Goal: Task Accomplishment & Management: Manage account settings

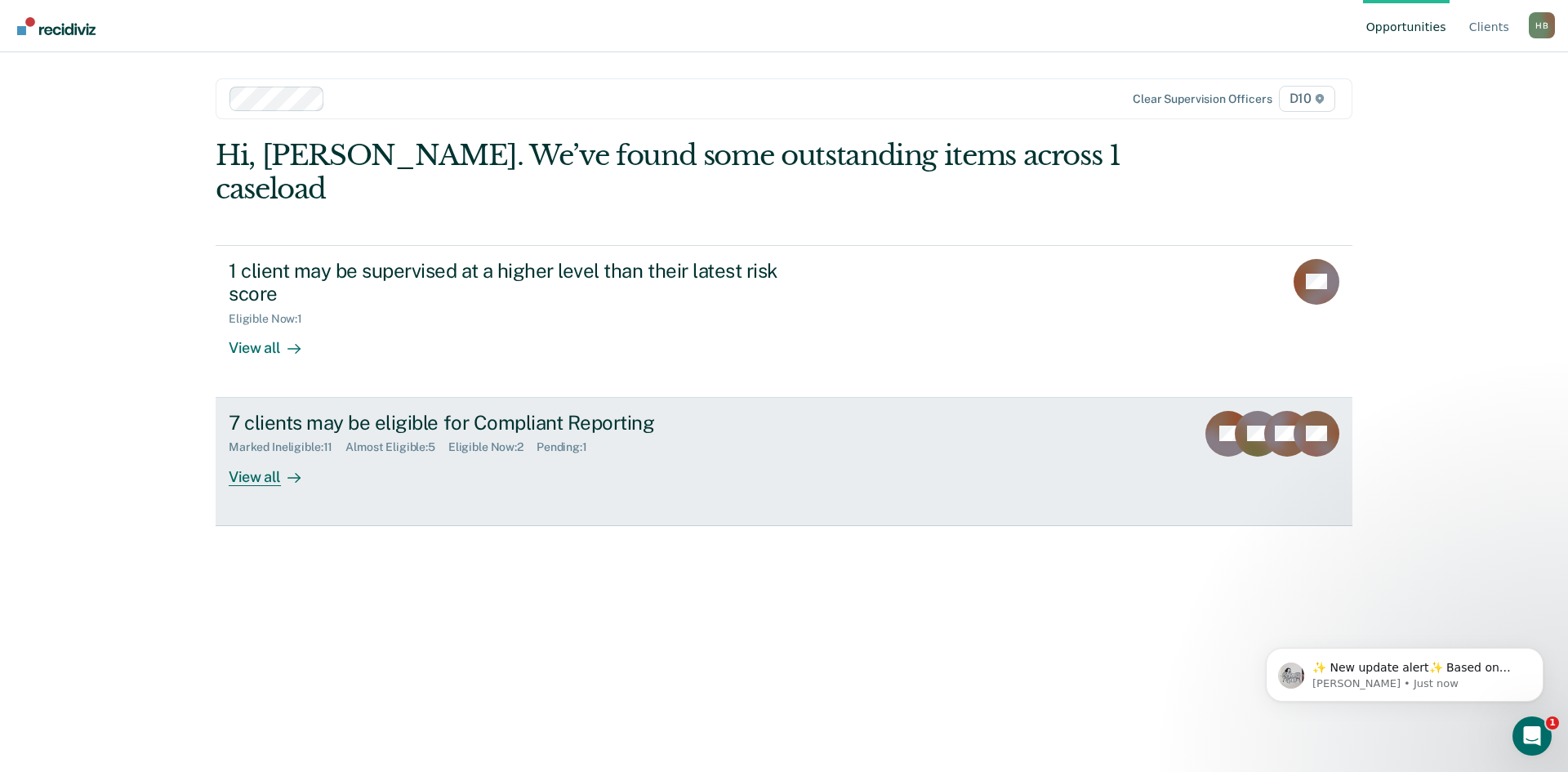
drag, startPoint x: 575, startPoint y: 327, endPoint x: 333, endPoint y: 455, distance: 273.8
click at [333, 455] on link "7 clients may be eligible for Compliant Reporting Marked Ineligible : 11 Almost…" at bounding box center [784, 462] width 1137 height 128
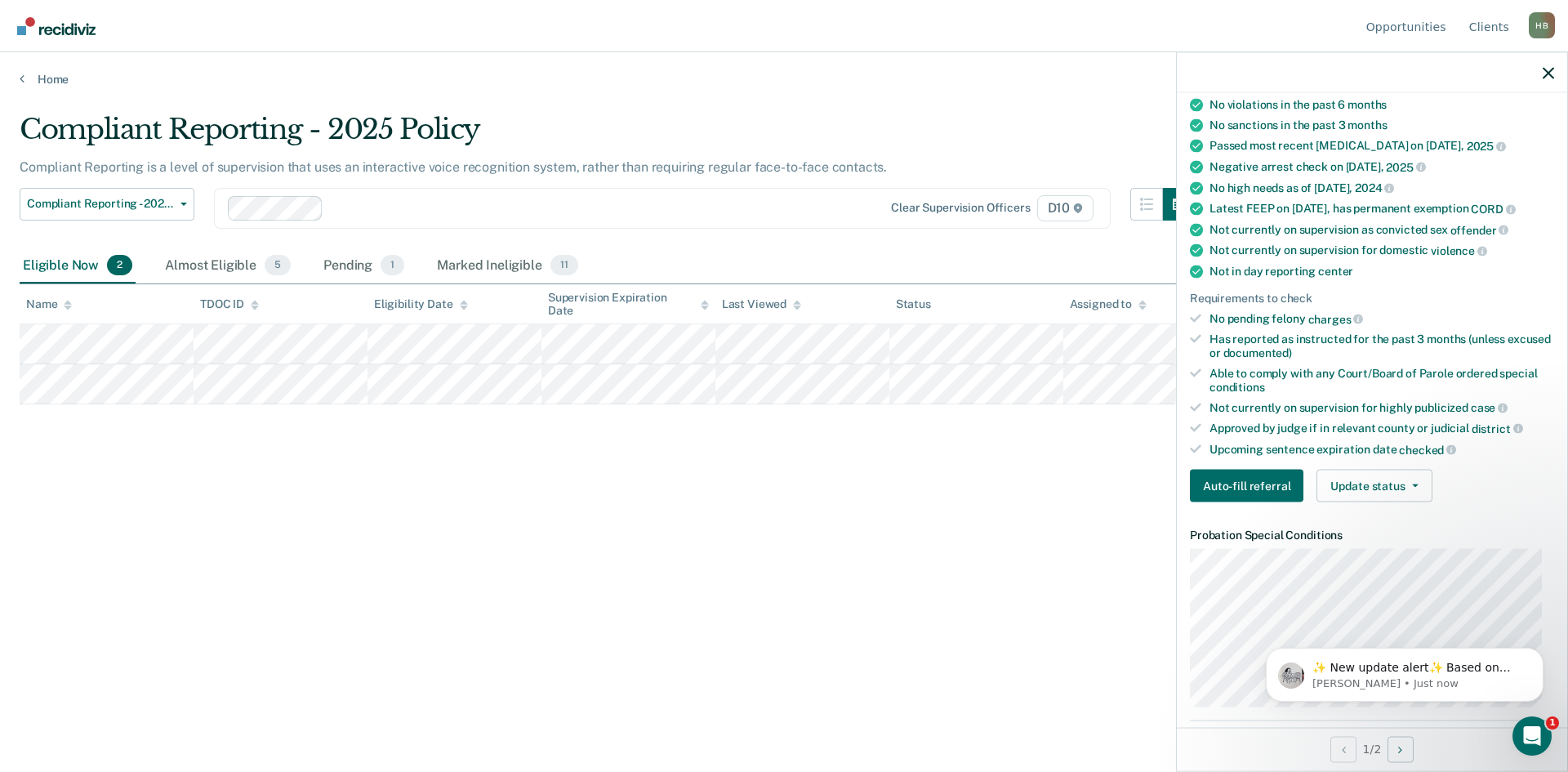
scroll to position [165, 0]
click at [674, 458] on button "Update status" at bounding box center [1374, 483] width 115 height 32
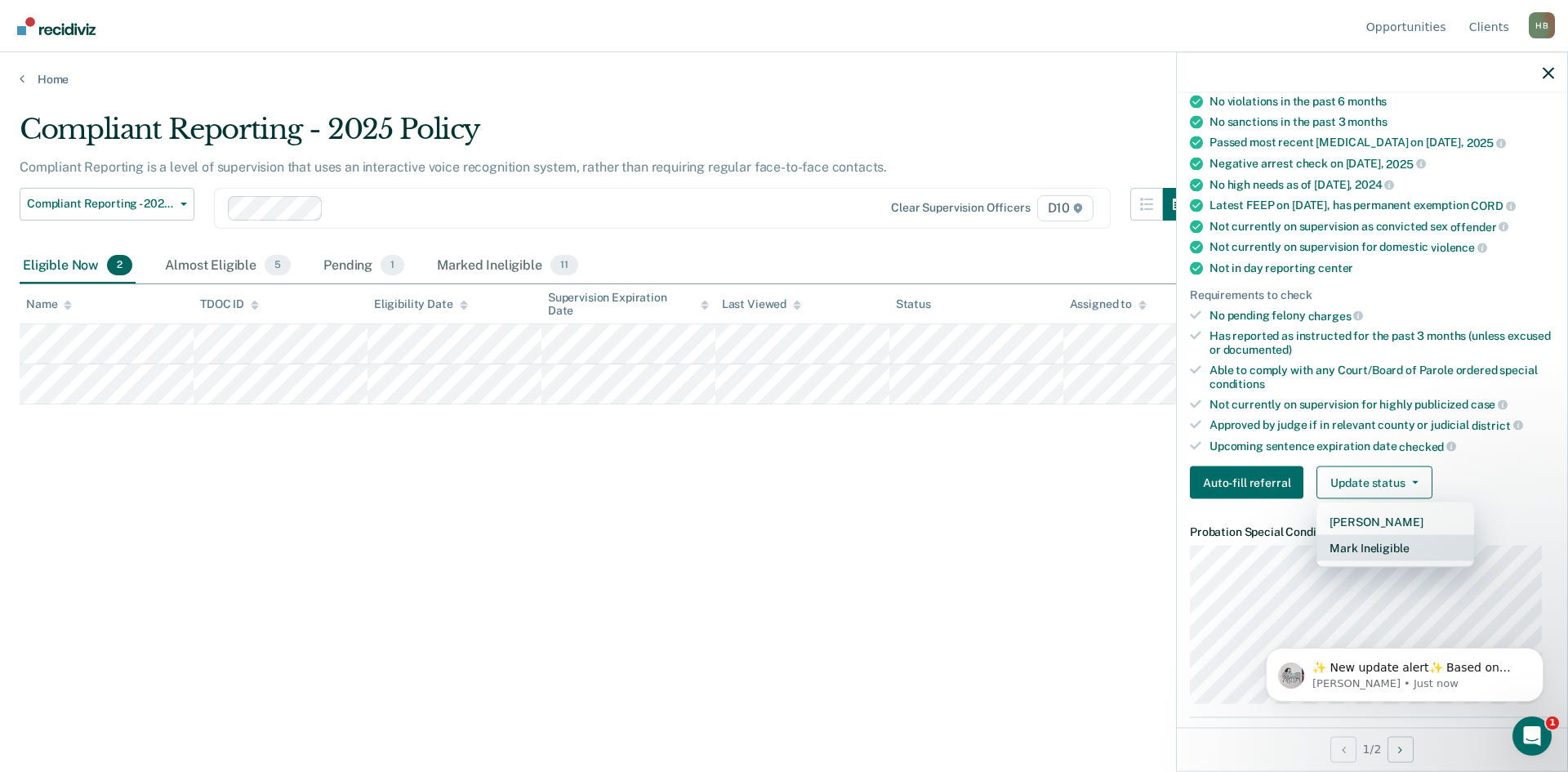
click at [674, 458] on button "Mark Ineligible" at bounding box center [1395, 548] width 158 height 26
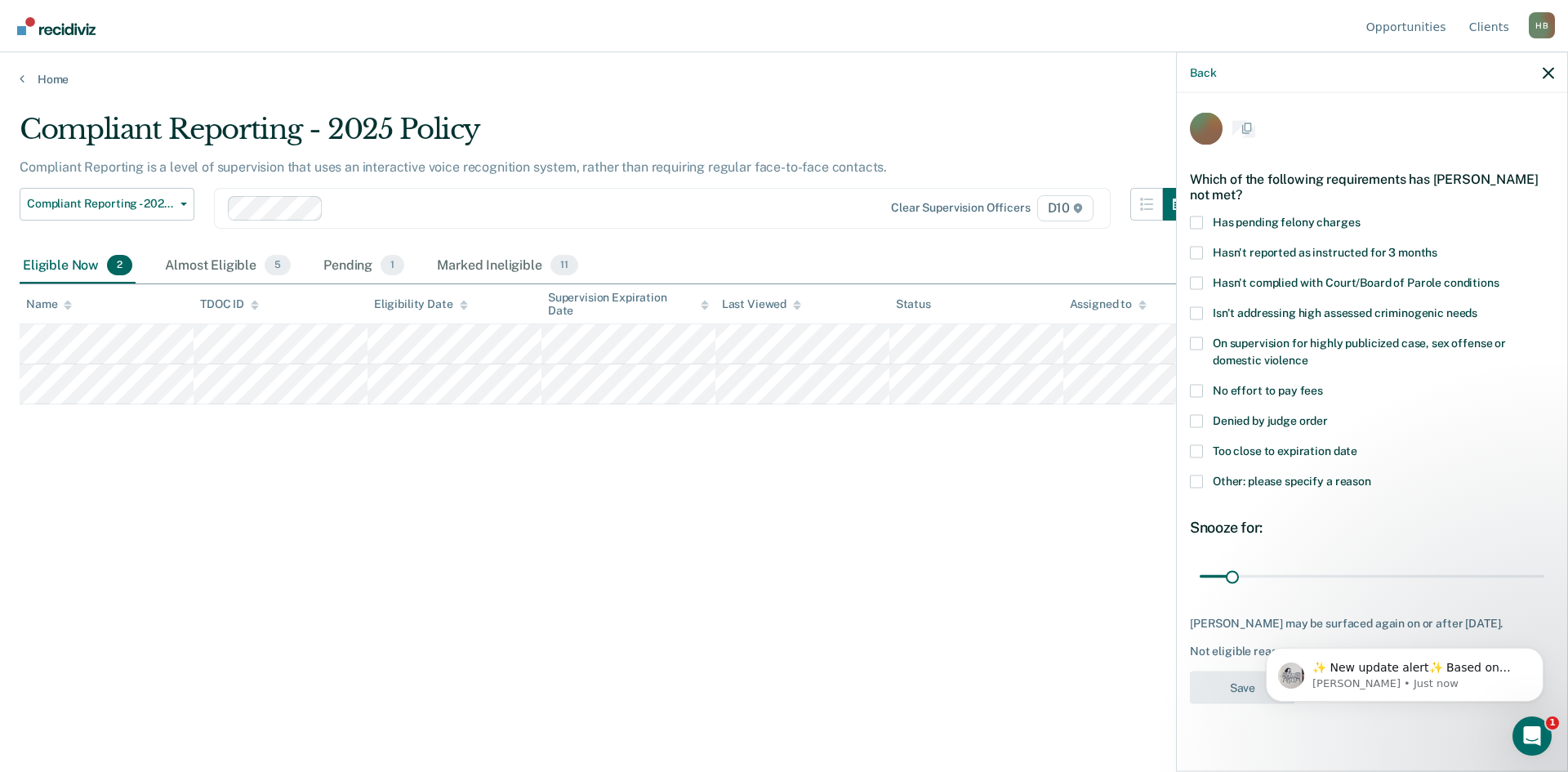
scroll to position [0, 0]
drag, startPoint x: 1235, startPoint y: 575, endPoint x: 1287, endPoint y: 593, distance: 55.0
type input "90"
click at [674, 458] on input "range" at bounding box center [1372, 578] width 345 height 29
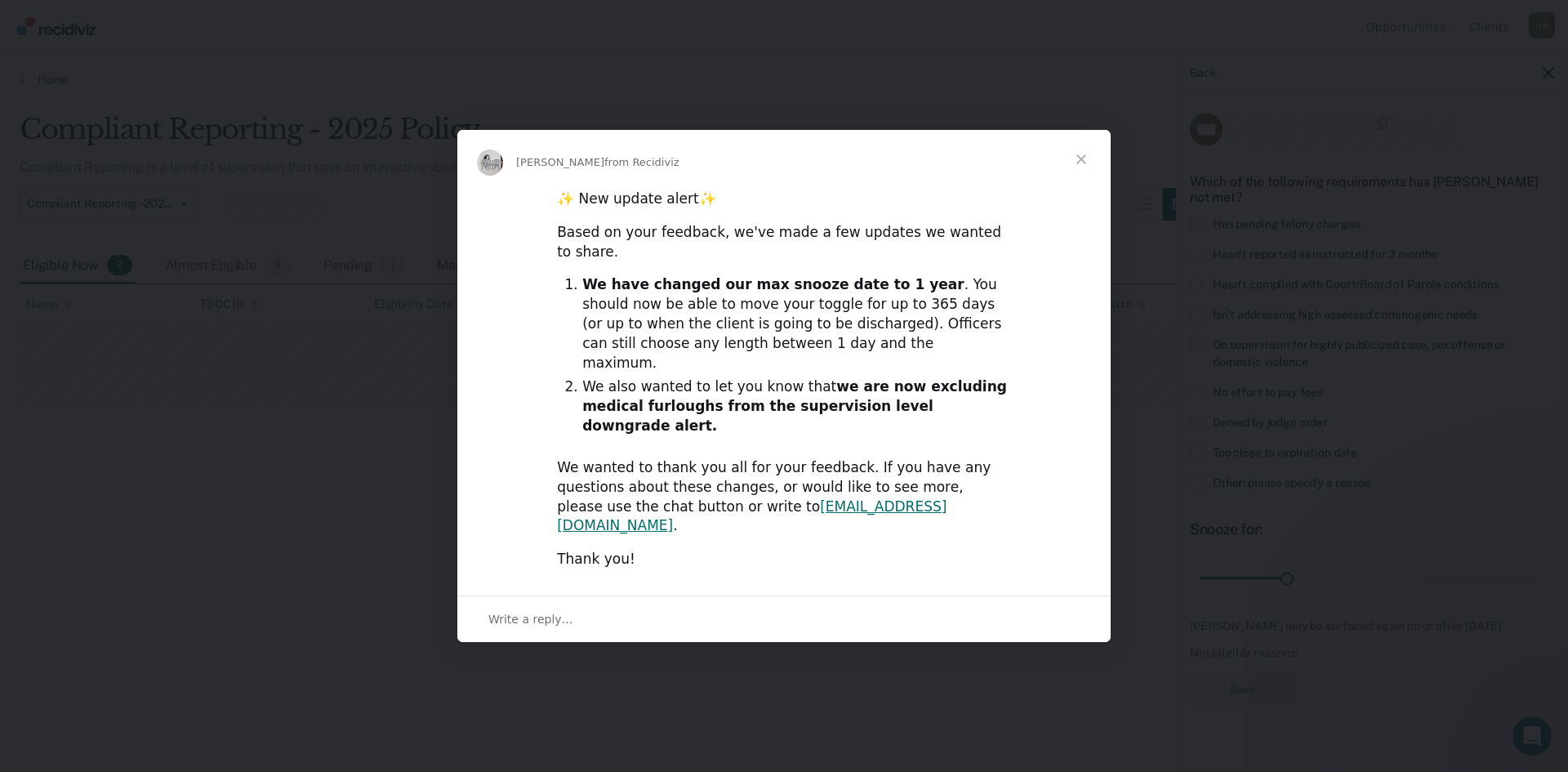
click at [674, 189] on span "Close" at bounding box center [1081, 159] width 59 height 59
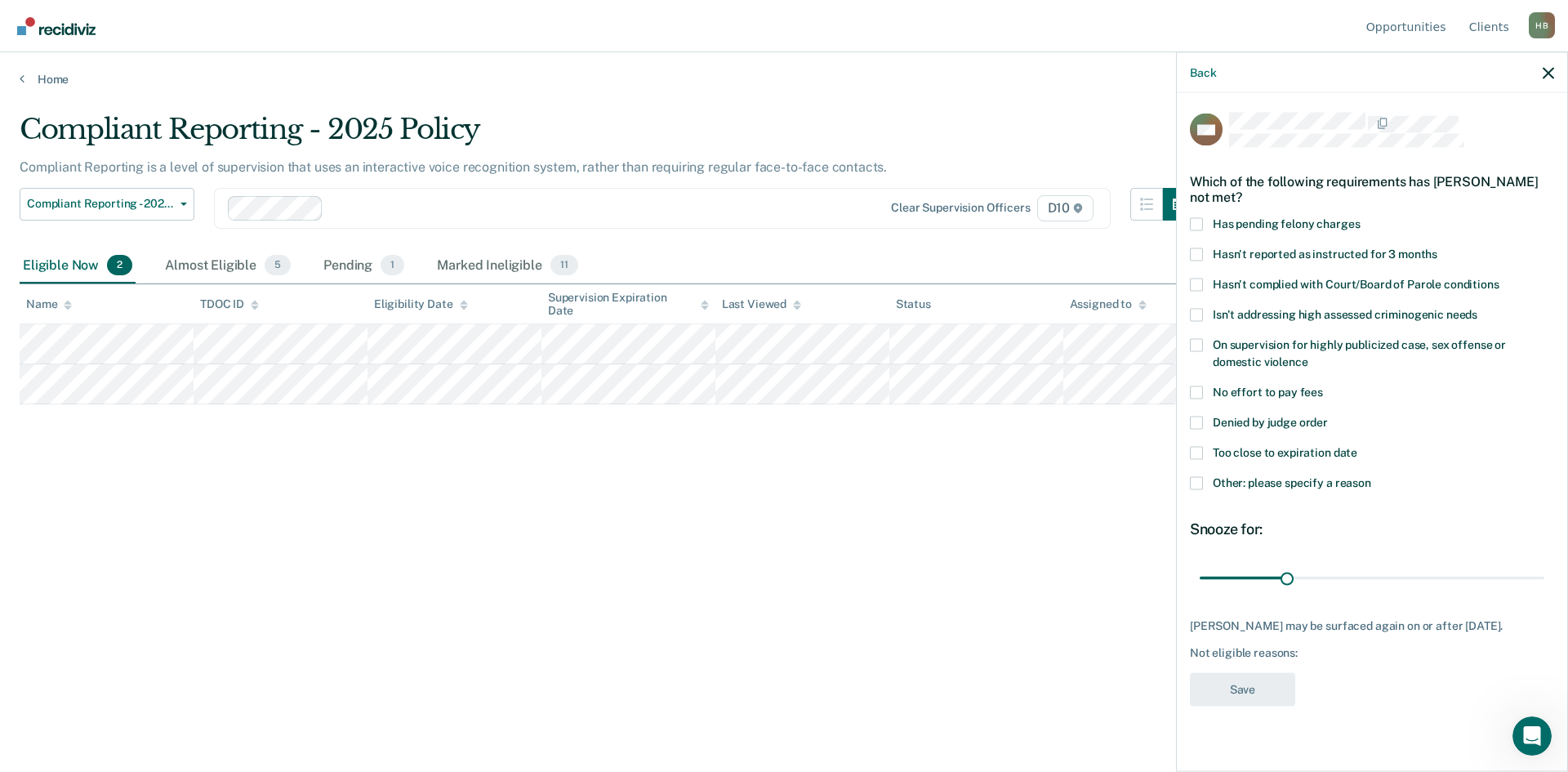
click at [674, 458] on label "Other: please specify a reason" at bounding box center [1373, 485] width 365 height 17
click at [674, 458] on input "Other: please specify a reason" at bounding box center [1372, 477] width 0 height 0
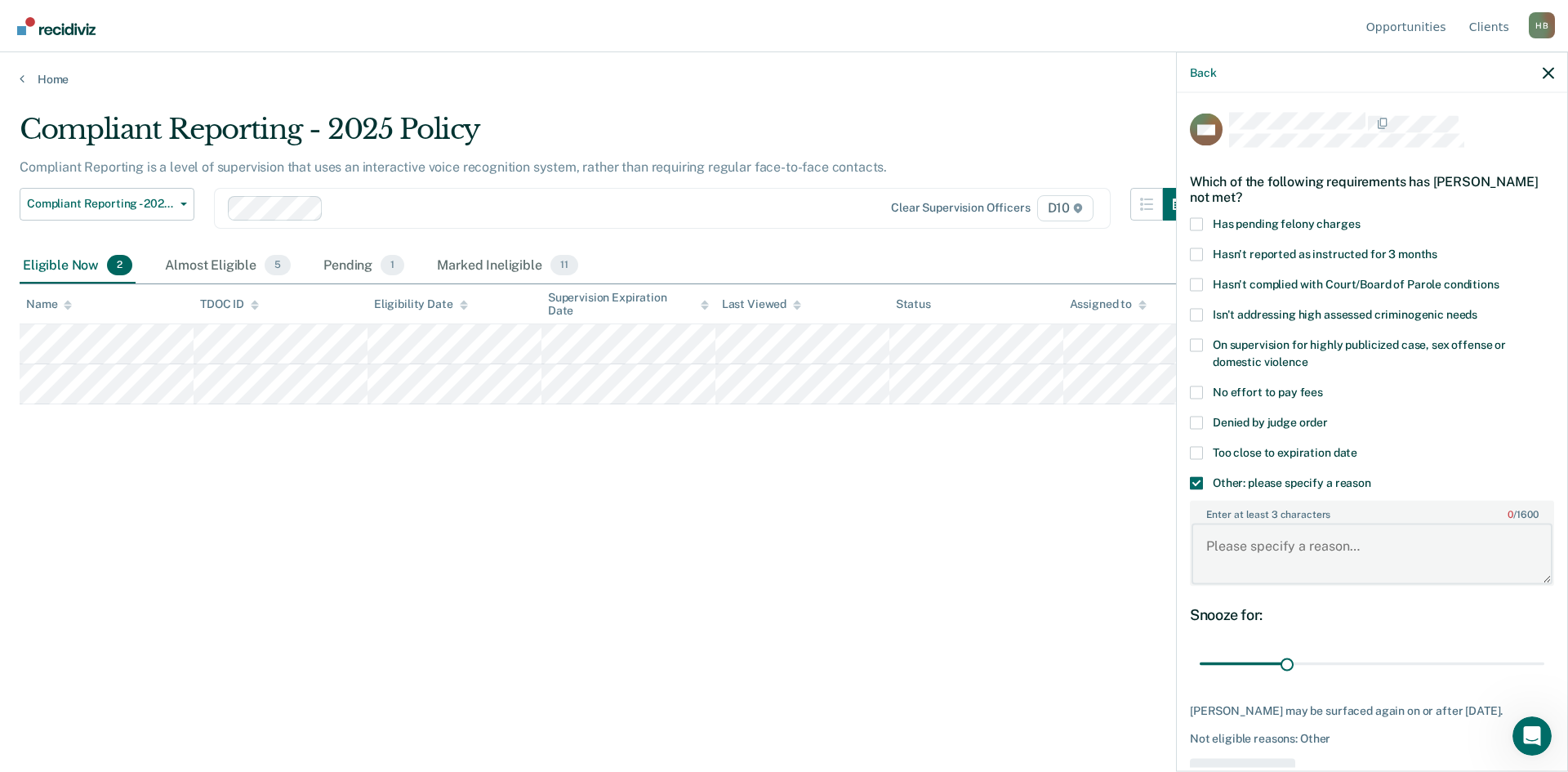
click at [674, 458] on textarea "Enter at least 3 characters 0 / 1600" at bounding box center [1372, 553] width 361 height 60
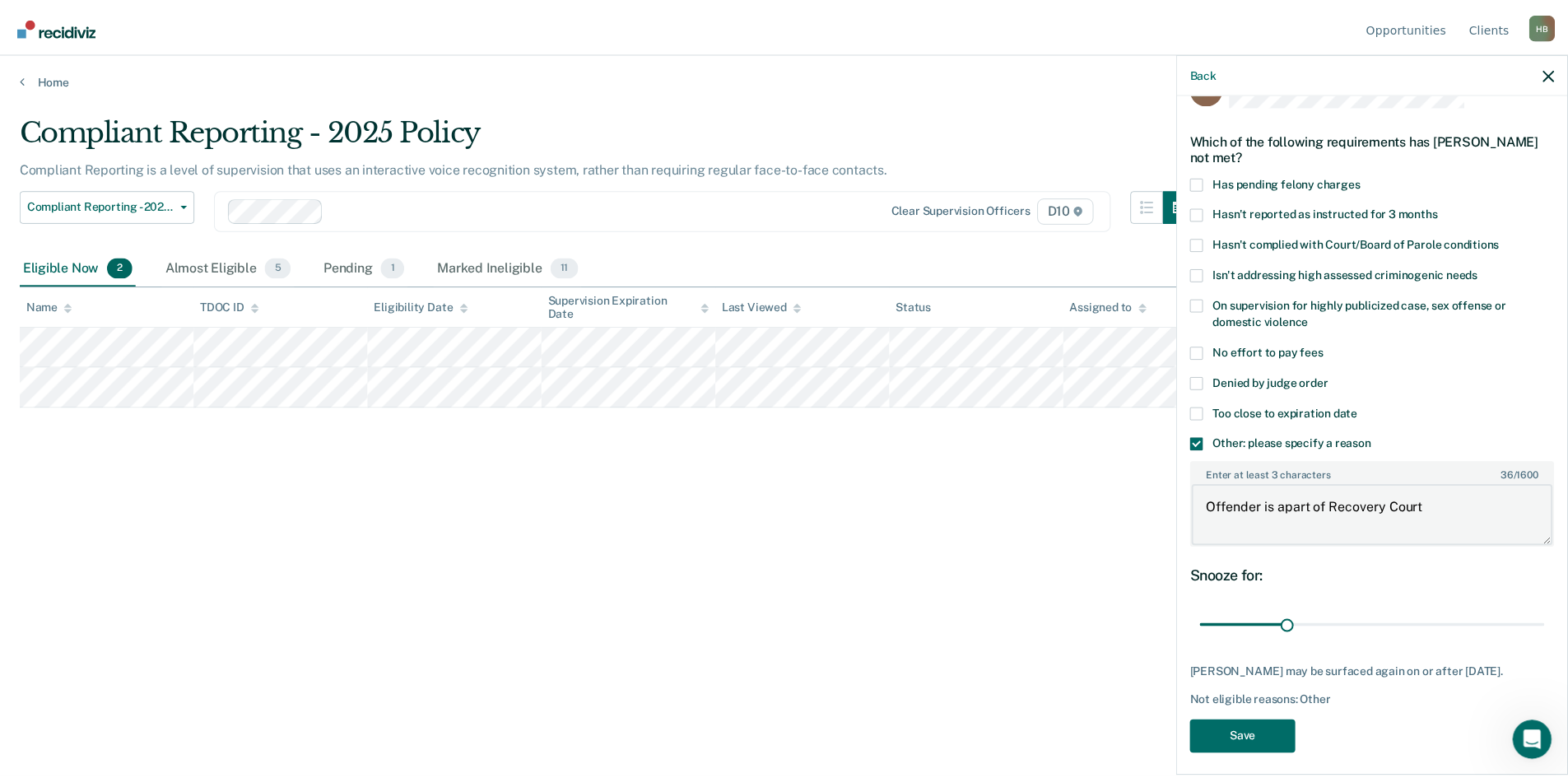
scroll to position [66, 0]
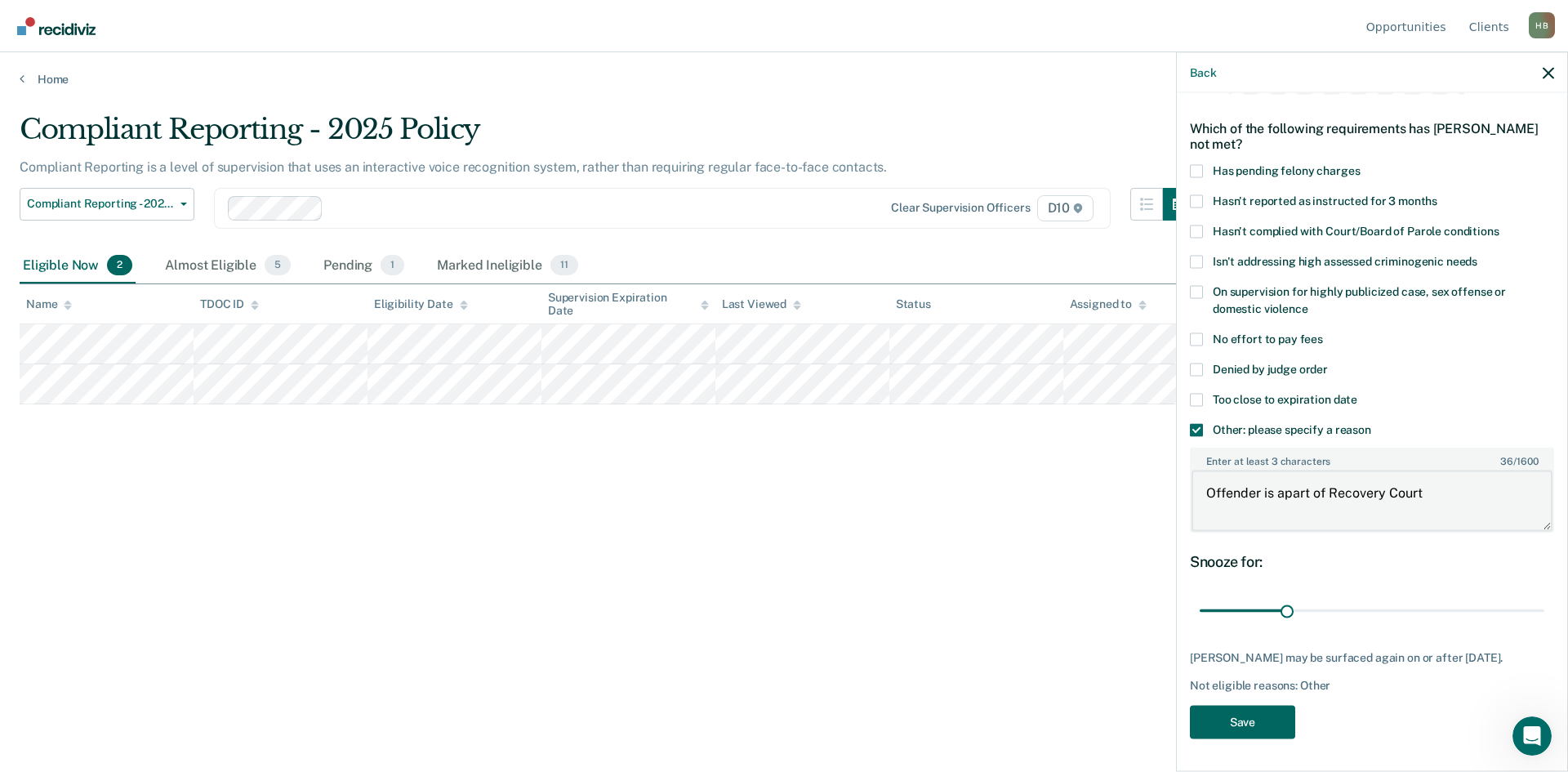
type textarea "Offender is apart of Recovery Court"
click at [674, 458] on button "Save" at bounding box center [1243, 722] width 105 height 33
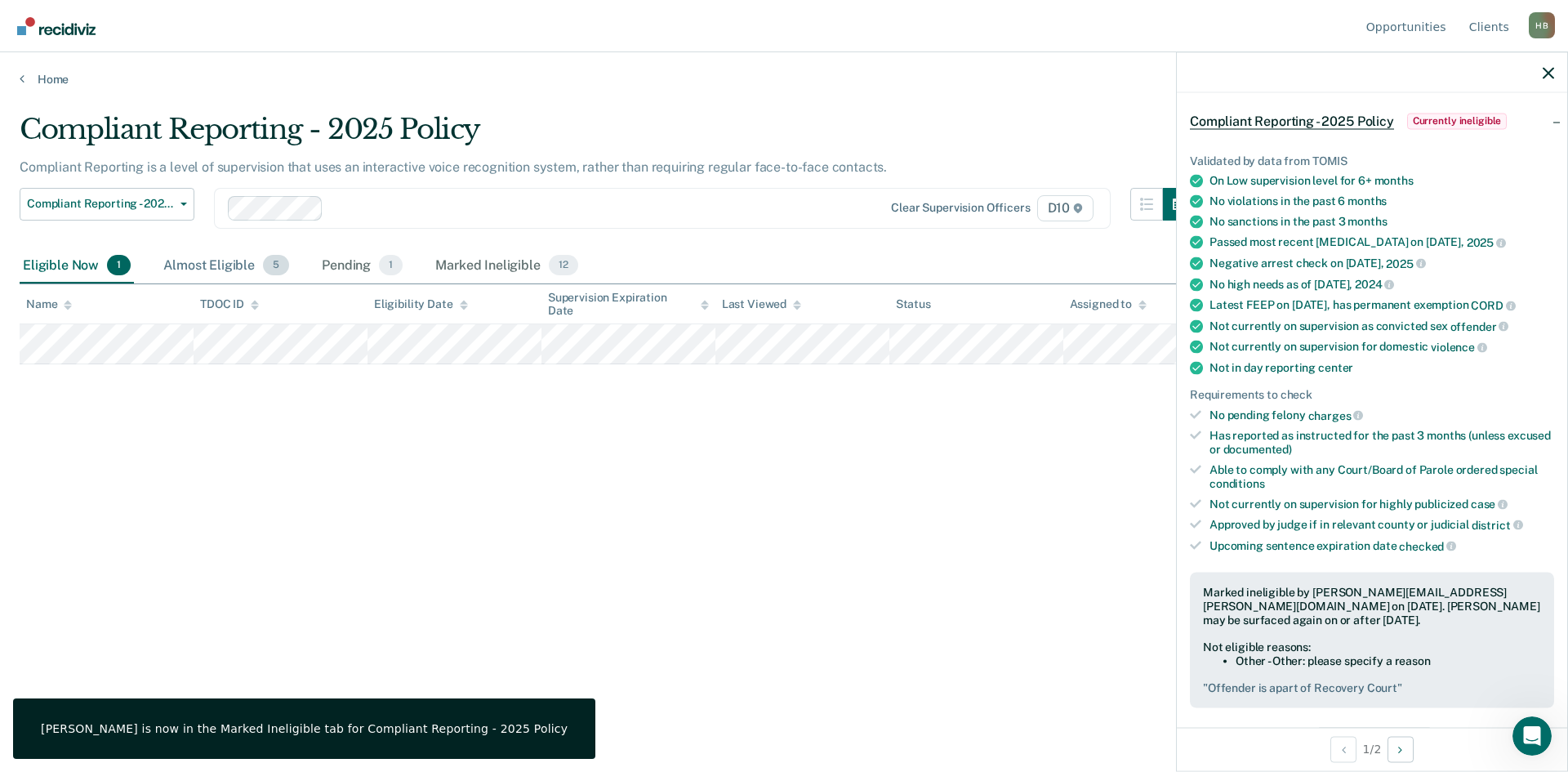
click at [222, 265] on div "Almost Eligible 5" at bounding box center [226, 267] width 132 height 36
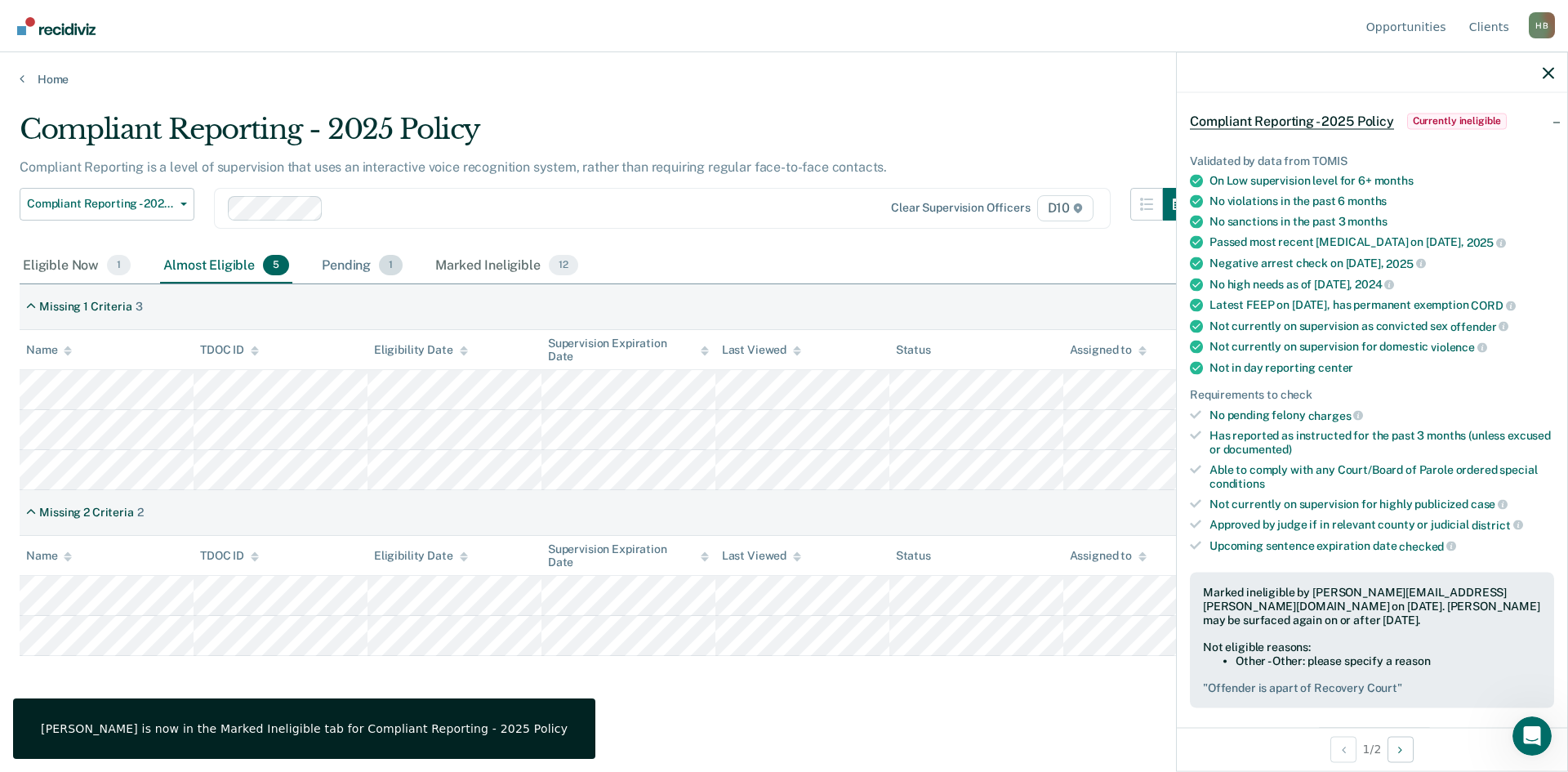
click at [356, 272] on div "Pending 1" at bounding box center [362, 267] width 87 height 36
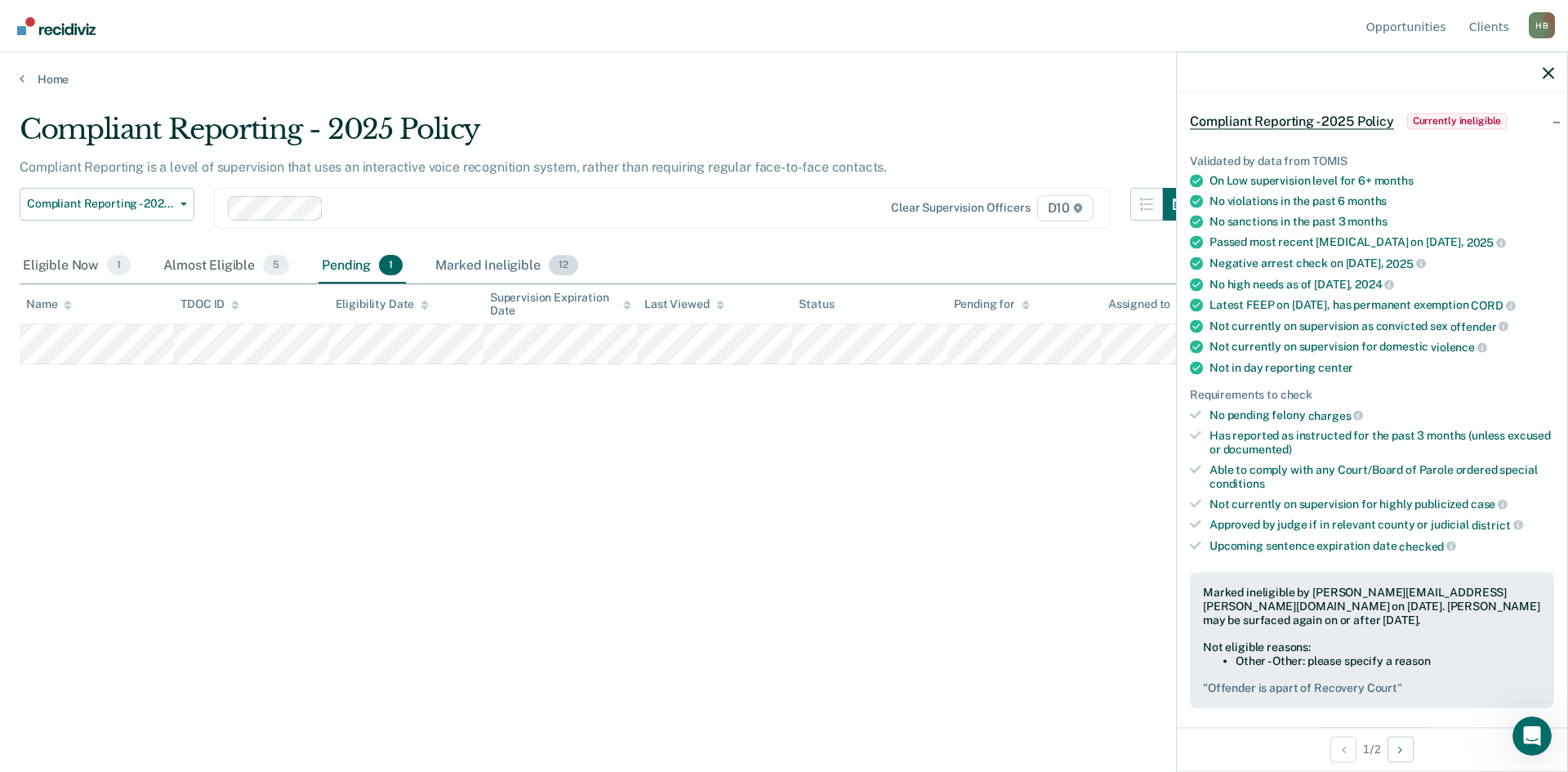
click at [520, 266] on div "Marked Ineligible 12" at bounding box center [506, 267] width 149 height 36
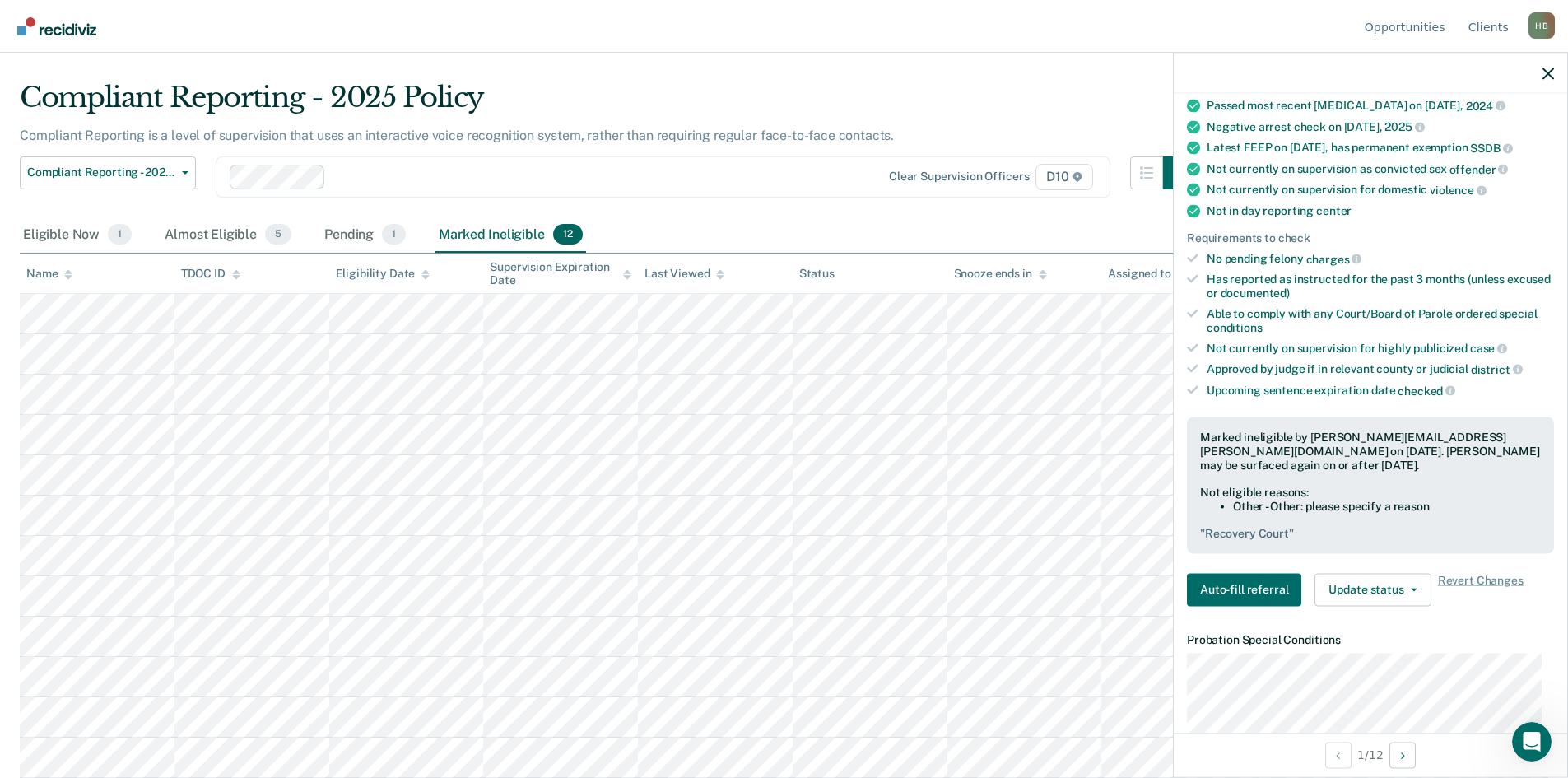
scroll to position [0, 0]
